Goal: Complete application form

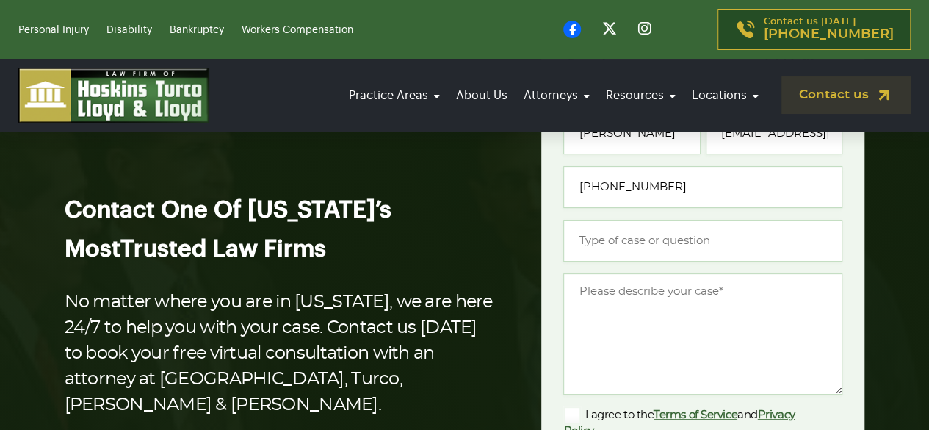
scroll to position [147, 0]
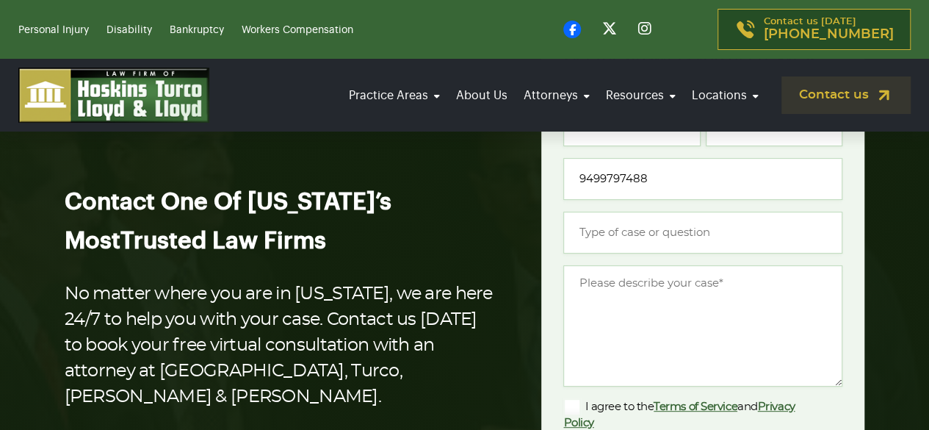
type input "(949) 979-7488"
click at [679, 334] on textarea "Message *" at bounding box center [702, 325] width 279 height 121
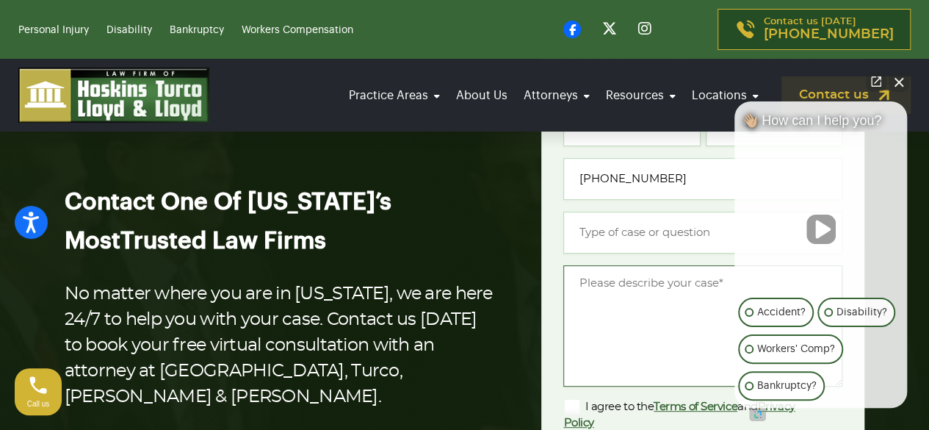
paste textarea "Hi Hoskins Turco Lloyd & Lloyd, I just checked and saw you have 9 unfair bad Go…"
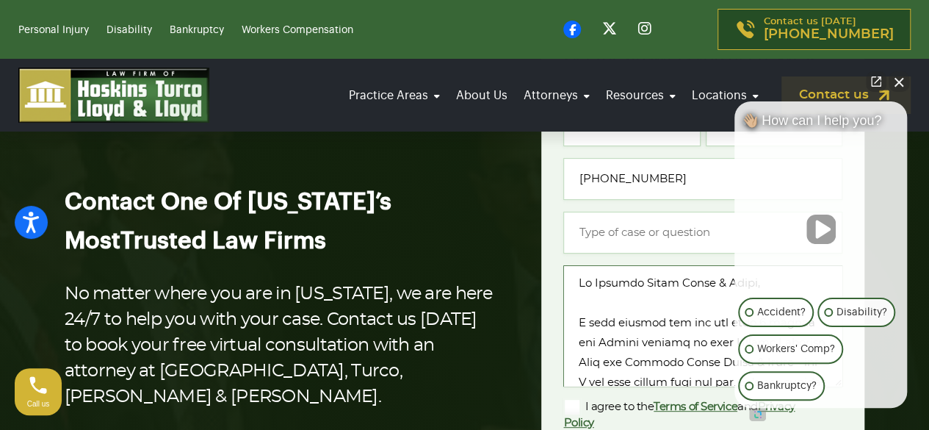
scroll to position [596, 0]
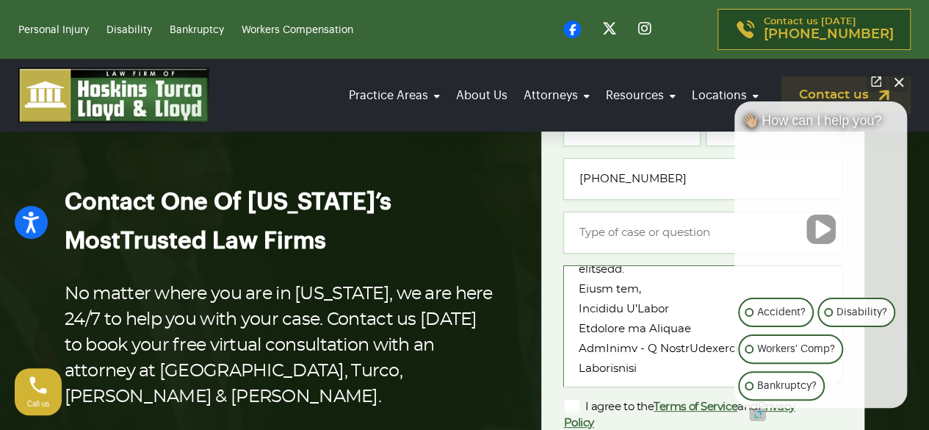
type textarea "Hi Hoskins Turco Lloyd & Lloyd, I just checked and saw you have 9 unfair bad Go…"
click at [649, 233] on input "Type of case or question *" at bounding box center [702, 233] width 279 height 42
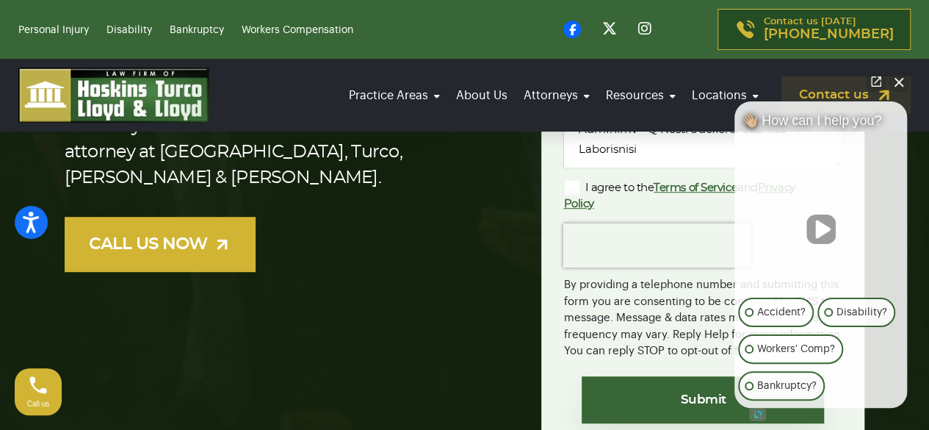
scroll to position [367, 0]
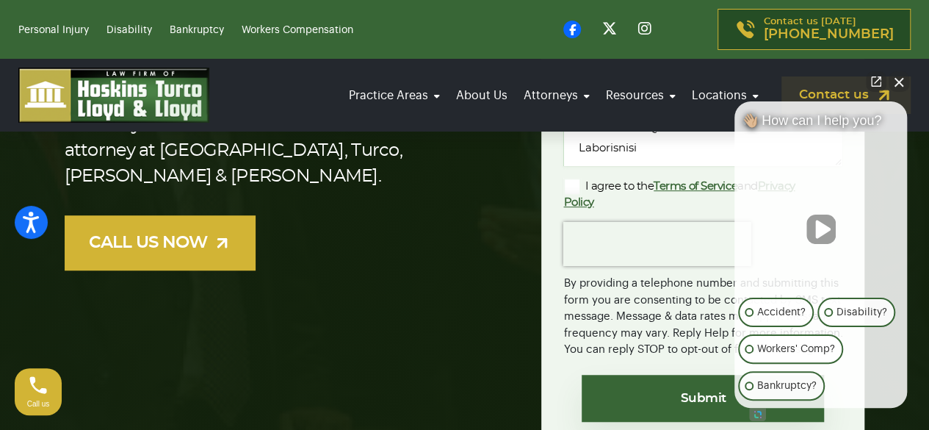
type input "A"
click at [575, 194] on label "I agree to the Terms of Service and Privacy Policy" at bounding box center [691, 194] width 256 height 32
click at [0, 0] on input "I agree to the Terms of Service and Privacy Policy" at bounding box center [0, 0] width 0 height 0
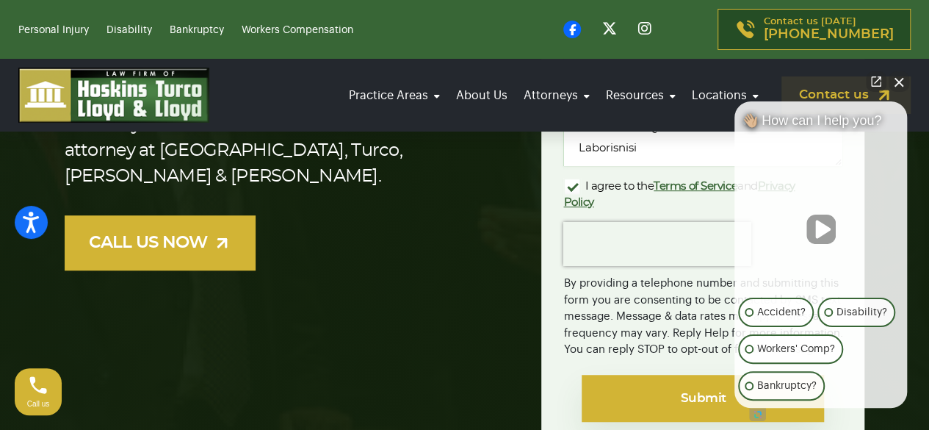
click at [668, 400] on input "Submit" at bounding box center [703, 398] width 242 height 47
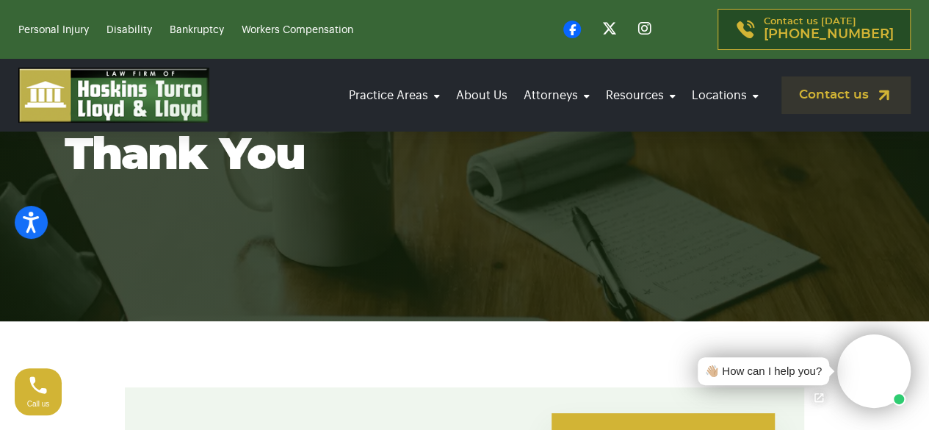
scroll to position [147, 0]
